Goal: Information Seeking & Learning: Learn about a topic

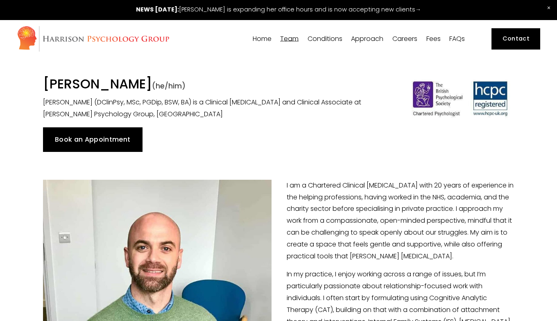
click at [293, 40] on span "Team" at bounding box center [289, 39] width 18 height 7
click at [0, 0] on span "Our Team" at bounding box center [0, 0] width 0 height 0
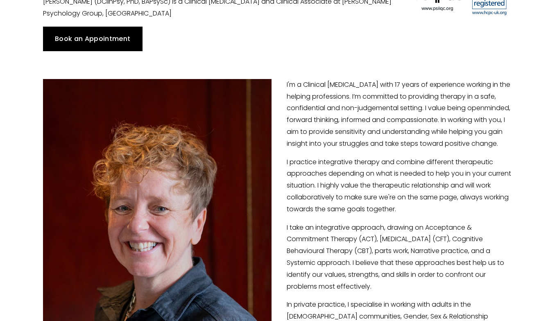
scroll to position [101, 0]
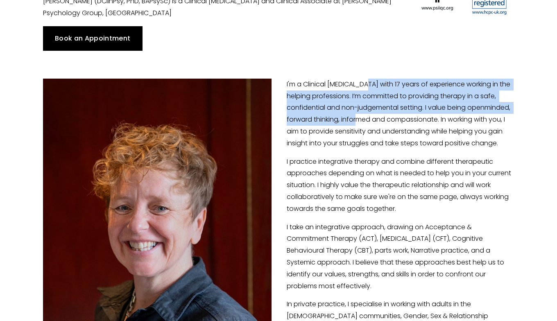
drag, startPoint x: 366, startPoint y: 84, endPoint x: 366, endPoint y: 122, distance: 38.1
click at [366, 122] on p "I'm a Clinical Psychologist with 17 years of experience working in the helping …" at bounding box center [278, 114] width 471 height 71
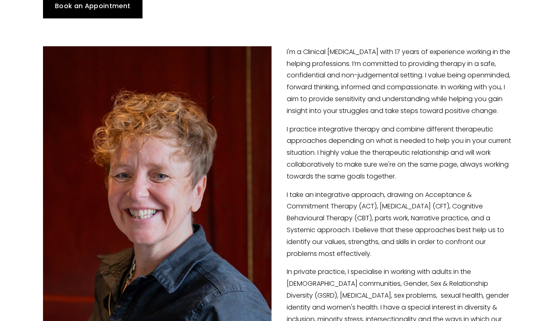
scroll to position [134, 0]
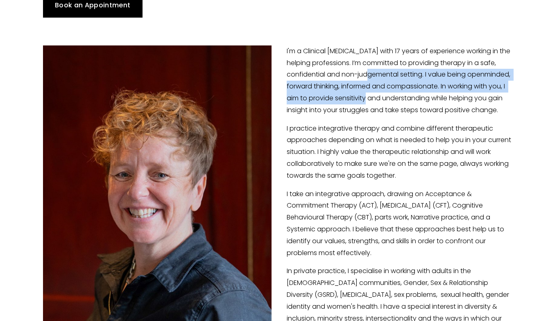
drag, startPoint x: 374, startPoint y: 73, endPoint x: 374, endPoint y: 105, distance: 31.9
click at [374, 100] on p "I'm a Clinical Psychologist with 17 years of experience working in the helping …" at bounding box center [278, 80] width 471 height 71
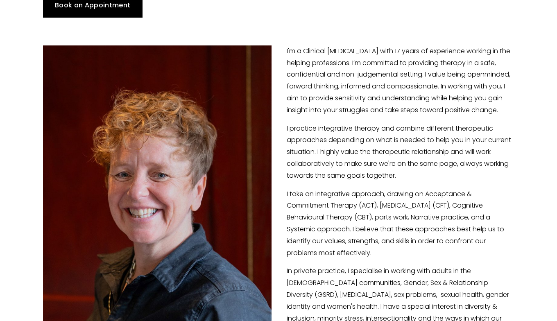
click at [374, 105] on p "I'm a Clinical Psychologist with 17 years of experience working in the helping …" at bounding box center [278, 80] width 471 height 71
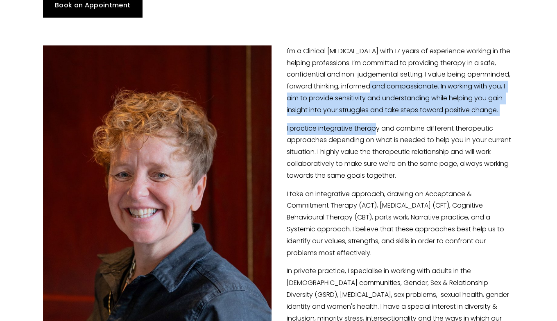
drag, startPoint x: 378, startPoint y: 84, endPoint x: 378, endPoint y: 136, distance: 52.0
click at [378, 136] on div "I'm a Clinical Psychologist with 17 years of experience working in the helping …" at bounding box center [278, 223] width 471 height 356
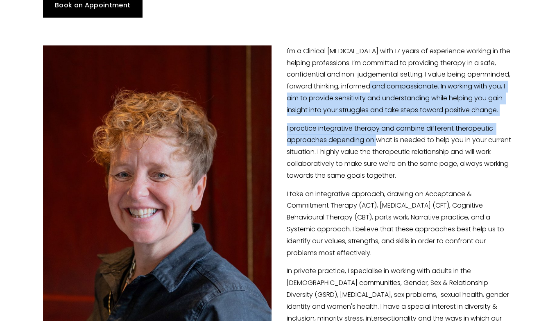
click at [378, 136] on p "I practice integrative therapy and combine different therapeutic approaches dep…" at bounding box center [278, 152] width 471 height 59
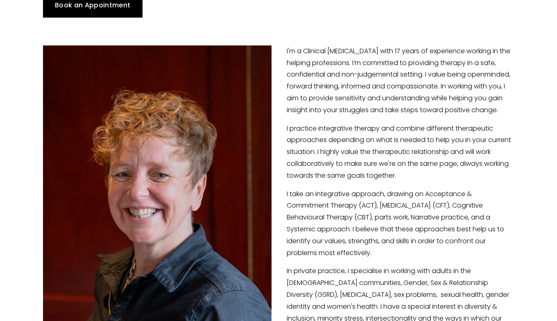
scroll to position [195, 0]
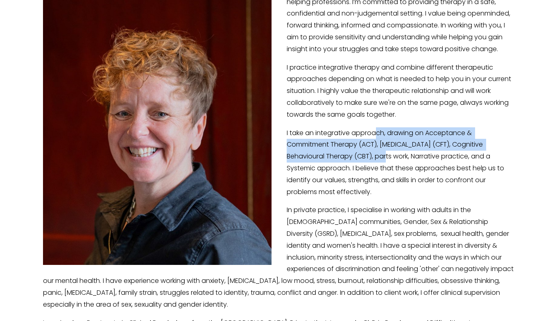
drag, startPoint x: 378, startPoint y: 136, endPoint x: 378, endPoint y: 162, distance: 25.4
click at [378, 162] on p "I take an integrative approach, drawing on Acceptance & Commitment Therapy (ACT…" at bounding box center [278, 162] width 471 height 71
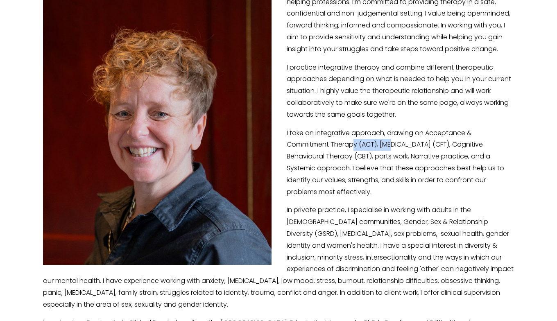
drag, startPoint x: 396, startPoint y: 147, endPoint x: 335, endPoint y: 147, distance: 61.0
click at [336, 147] on p "I take an integrative approach, drawing on Acceptance & Commitment Therapy (ACT…" at bounding box center [278, 162] width 471 height 71
click at [335, 147] on p "I take an integrative approach, drawing on Acceptance & Commitment Therapy (ACT…" at bounding box center [278, 162] width 471 height 71
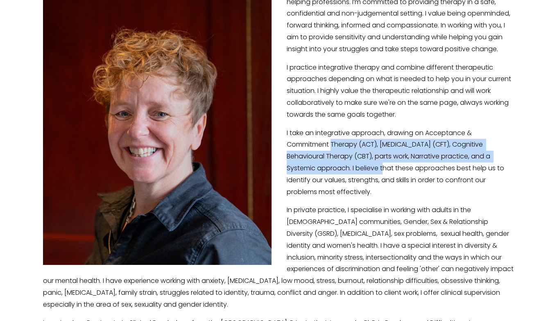
drag, startPoint x: 335, startPoint y: 147, endPoint x: 342, endPoint y: 166, distance: 20.1
click at [342, 165] on p "I take an integrative approach, drawing on Acceptance & Commitment Therapy (ACT…" at bounding box center [278, 162] width 471 height 71
click at [342, 166] on p "I take an integrative approach, drawing on Acceptance & Commitment Therapy (ACT…" at bounding box center [278, 162] width 471 height 71
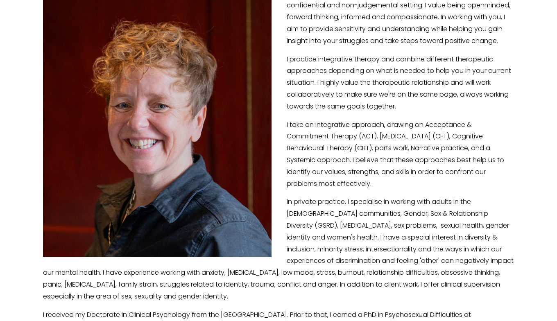
scroll to position [205, 0]
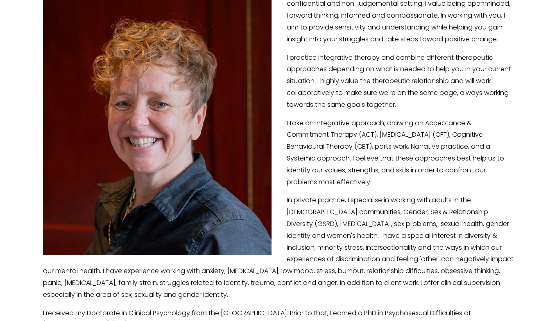
drag, startPoint x: 338, startPoint y: 156, endPoint x: 338, endPoint y: 171, distance: 15.2
click at [338, 170] on p "I take an integrative approach, drawing on Acceptance & Commitment Therapy (ACT…" at bounding box center [278, 153] width 471 height 71
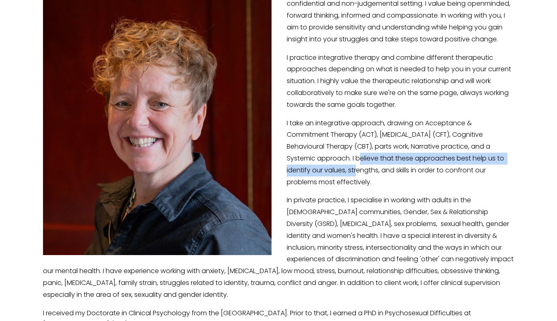
click at [338, 171] on p "I take an integrative approach, drawing on Acceptance & Commitment Therapy (ACT…" at bounding box center [278, 153] width 471 height 71
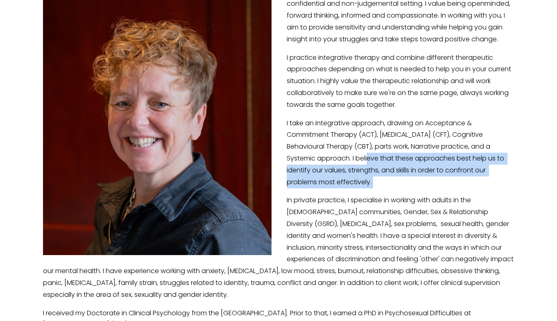
drag, startPoint x: 354, startPoint y: 194, endPoint x: 351, endPoint y: 156, distance: 38.2
click at [351, 156] on div "I'm a Clinical Psychologist with 17 years of experience working in the helping …" at bounding box center [278, 153] width 471 height 356
click at [351, 156] on p "I take an integrative approach, drawing on Acceptance & Commitment Therapy (ACT…" at bounding box center [278, 153] width 471 height 71
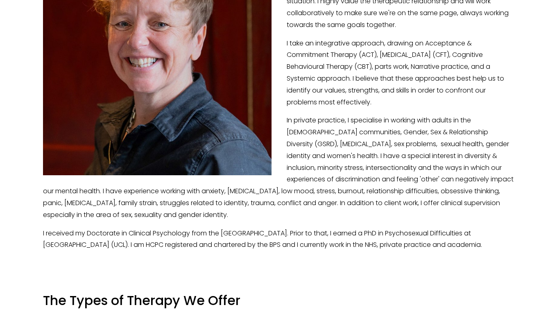
scroll to position [285, 0]
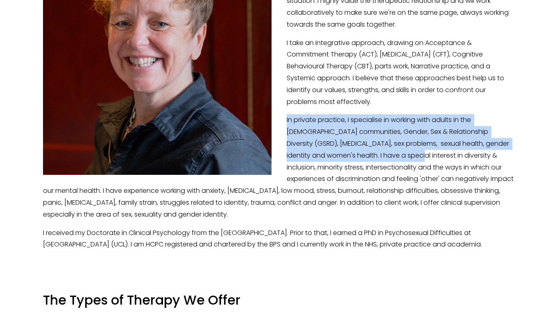
drag, startPoint x: 371, startPoint y: 113, endPoint x: 371, endPoint y: 153, distance: 40.5
click at [371, 153] on div "I'm a Clinical Psychologist with 17 years of experience working in the helping …" at bounding box center [278, 72] width 471 height 356
click at [371, 153] on p "In private practice, I specialise in working with adults in the LGBTQ+ communit…" at bounding box center [278, 167] width 471 height 106
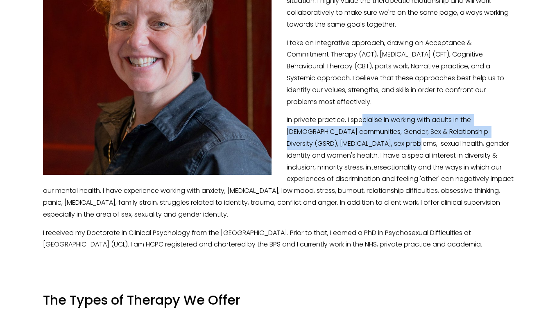
drag, startPoint x: 363, startPoint y: 124, endPoint x: 363, endPoint y: 151, distance: 27.0
click at [363, 149] on p "In private practice, I specialise in working with adults in the LGBTQ+ communit…" at bounding box center [278, 167] width 471 height 106
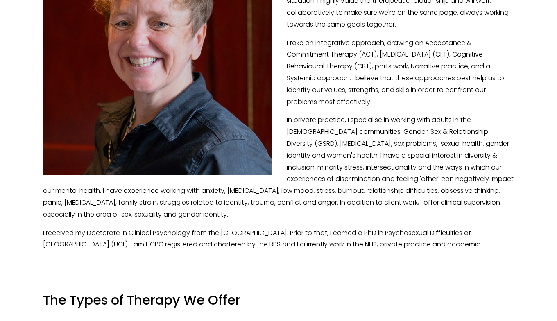
click at [363, 151] on p "In private practice, I specialise in working with adults in the LGBTQ+ communit…" at bounding box center [278, 167] width 471 height 106
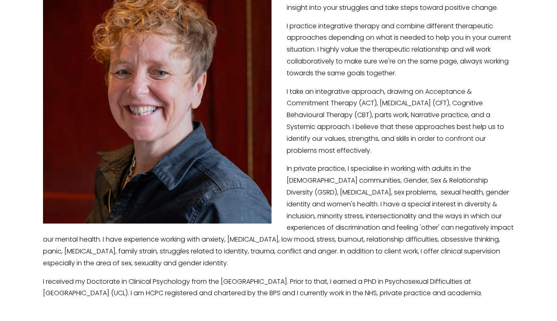
scroll to position [236, 0]
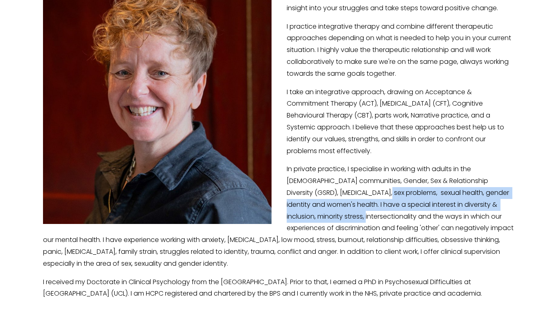
drag, startPoint x: 333, startPoint y: 193, endPoint x: 333, endPoint y: 217, distance: 23.3
click at [333, 217] on p "In private practice, I specialise in working with adults in the LGBTQ+ communit…" at bounding box center [278, 216] width 471 height 106
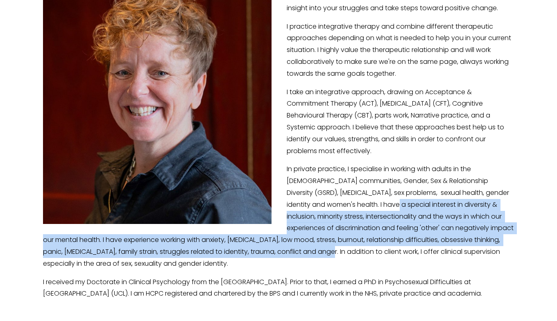
drag, startPoint x: 341, startPoint y: 249, endPoint x: 346, endPoint y: 199, distance: 49.8
click at [346, 199] on p "In private practice, I specialise in working with adults in the LGBTQ+ communit…" at bounding box center [278, 216] width 471 height 106
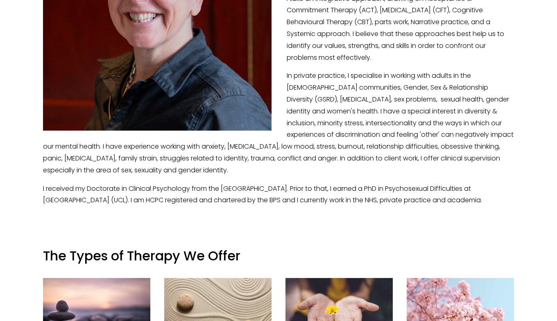
scroll to position [330, 0]
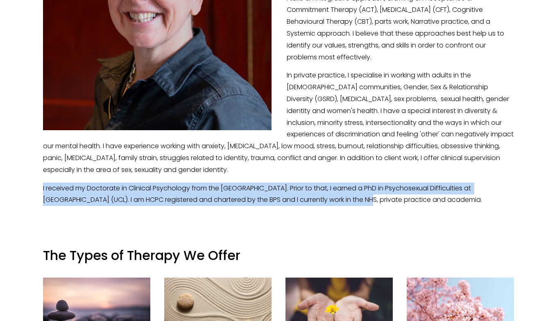
drag, startPoint x: 346, startPoint y: 199, endPoint x: 347, endPoint y: 179, distance: 19.7
click at [347, 179] on div "I'm a Clinical Psychologist with 17 years of experience working in the helping …" at bounding box center [278, 28] width 471 height 356
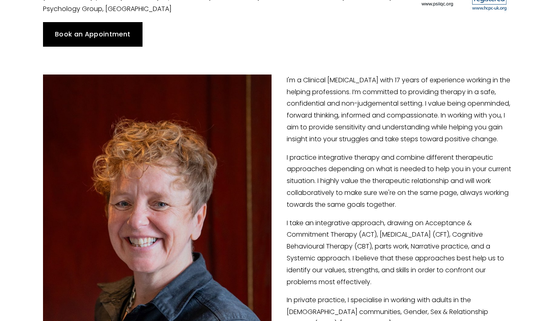
scroll to position [0, 0]
